Goal: Ask a question

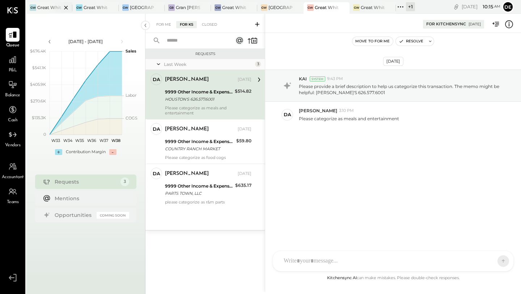
click at [52, 5] on div at bounding box center [59, 7] width 25 height 10
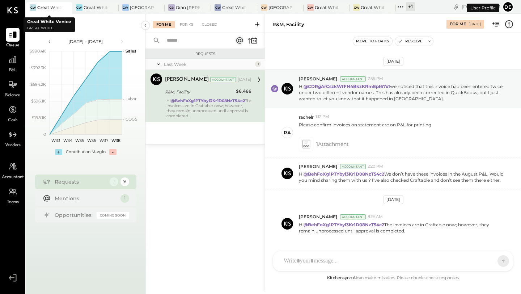
scroll to position [20, 0]
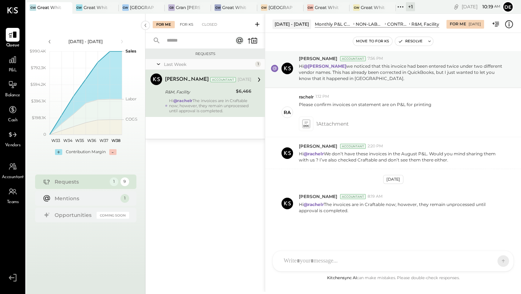
click at [194, 27] on div "For KS" at bounding box center [186, 24] width 21 height 7
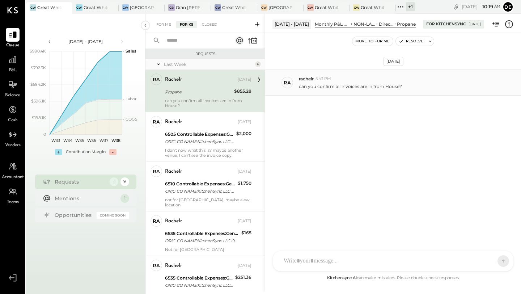
click at [318, 85] on p "can you confirm all invoices are in from House?" at bounding box center [350, 86] width 103 height 6
